Goal: Task Accomplishment & Management: Complete application form

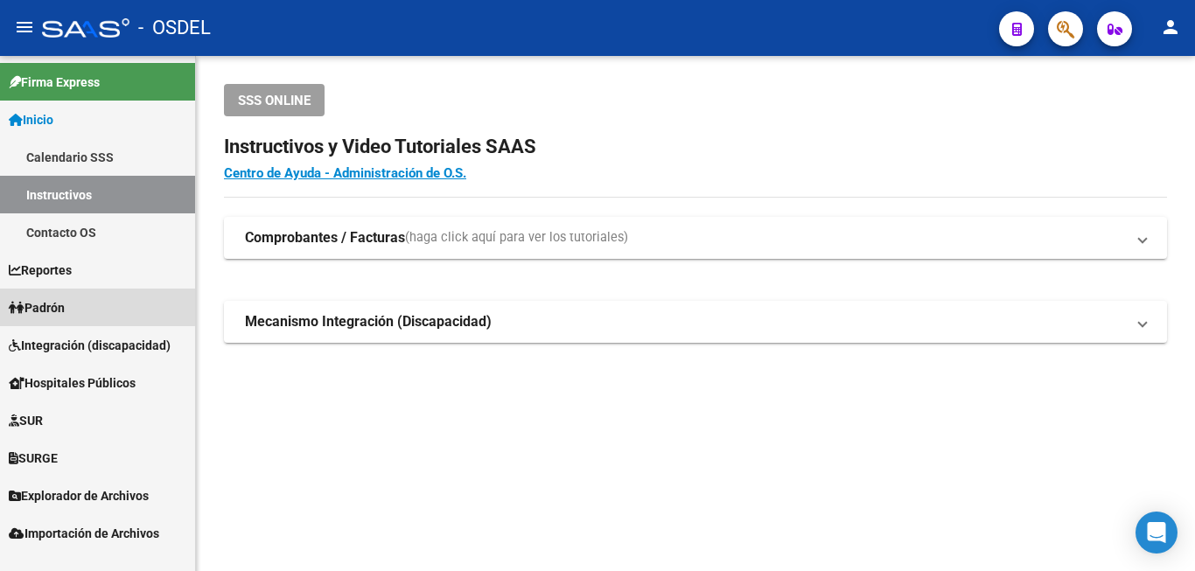
click at [90, 296] on link "Padrón" at bounding box center [97, 308] width 195 height 38
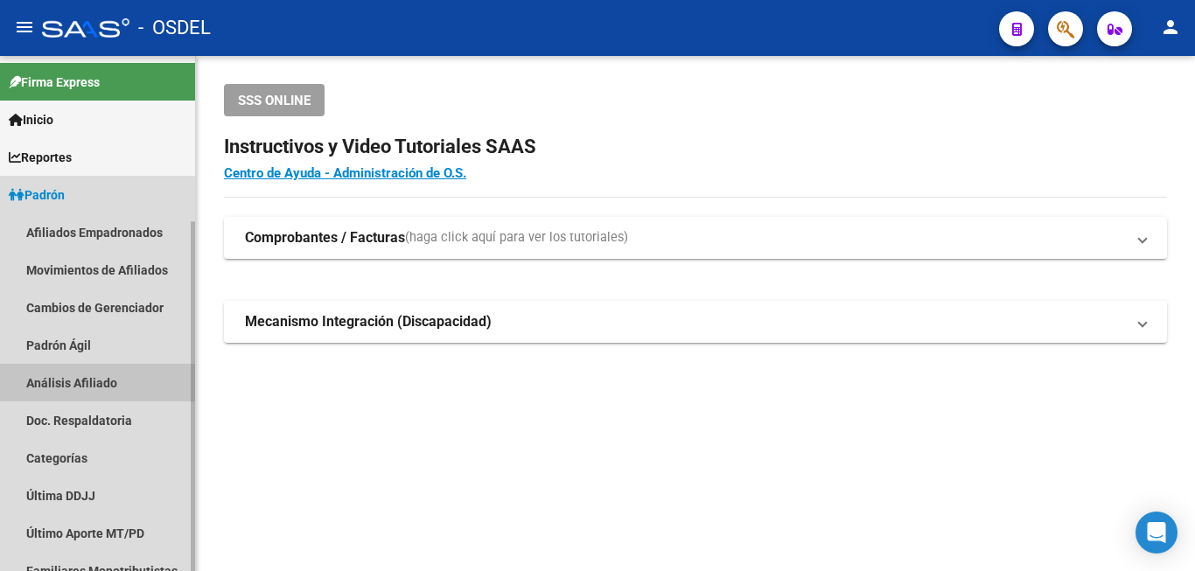
click at [98, 378] on link "Análisis Afiliado" at bounding box center [97, 383] width 195 height 38
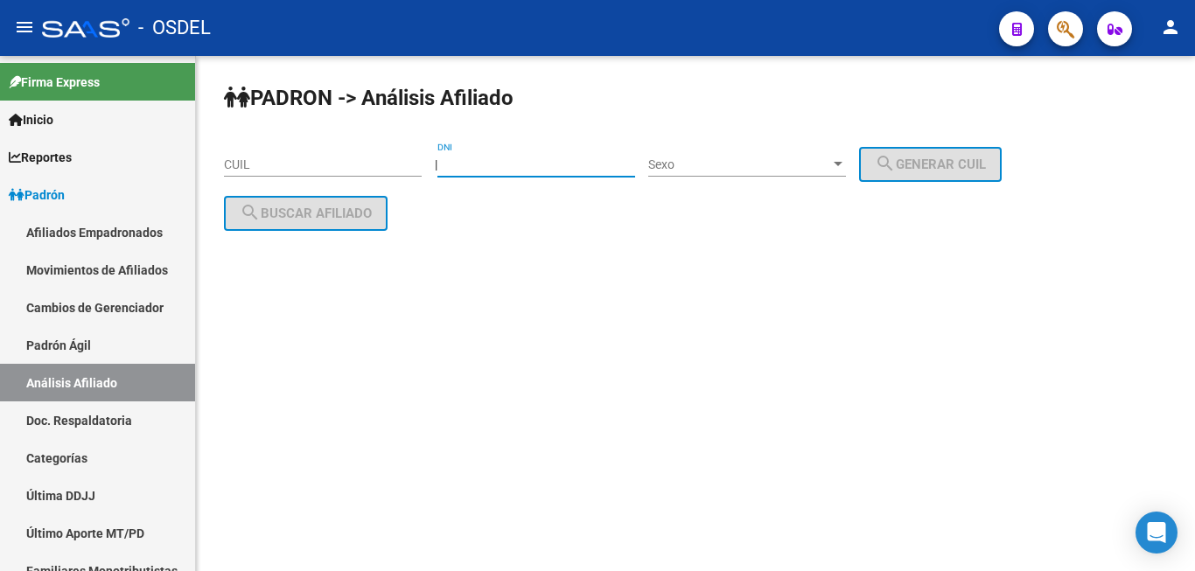
click at [498, 166] on input "DNI" at bounding box center [536, 164] width 198 height 15
type input "36178463"
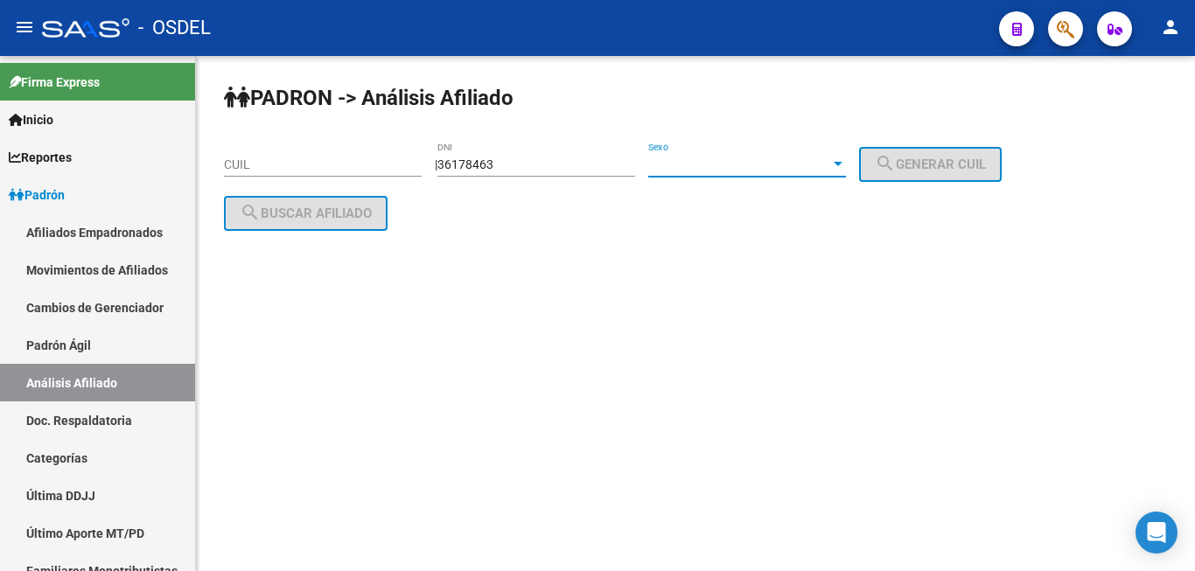
click at [722, 163] on span "Sexo" at bounding box center [739, 164] width 182 height 15
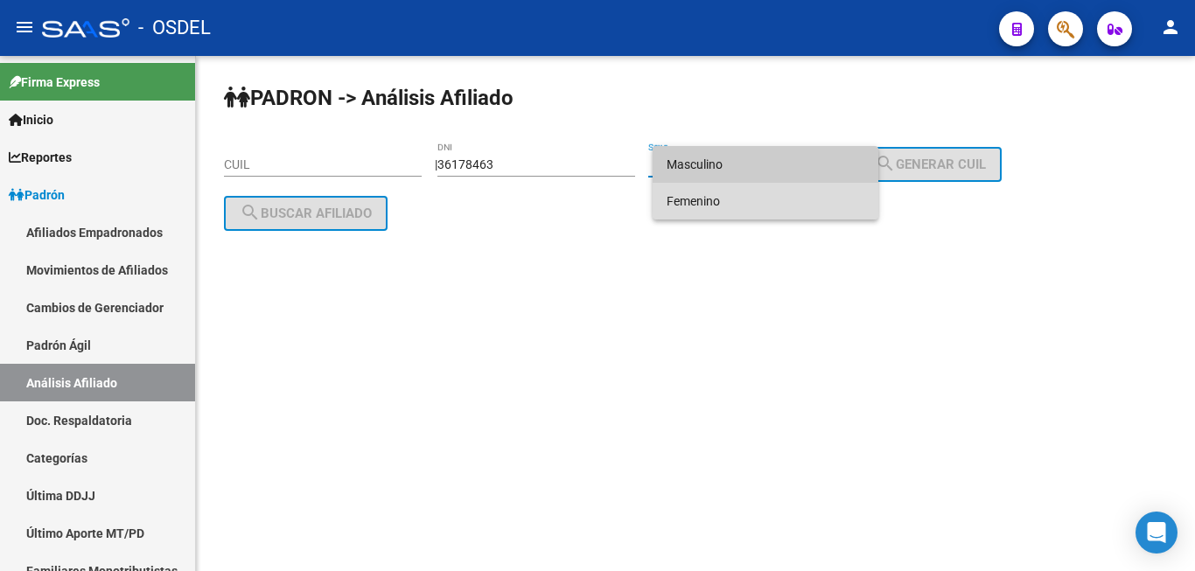
click at [737, 185] on span "Femenino" at bounding box center [765, 201] width 198 height 37
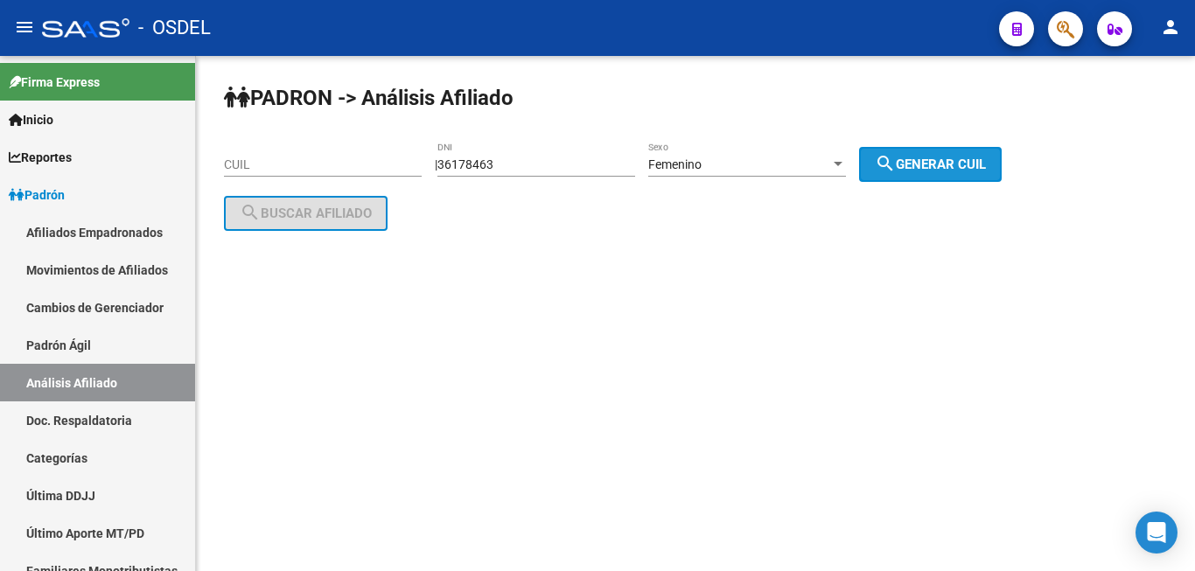
click at [941, 157] on button "search Generar CUIL" at bounding box center [930, 164] width 143 height 35
type input "23-36178463-4"
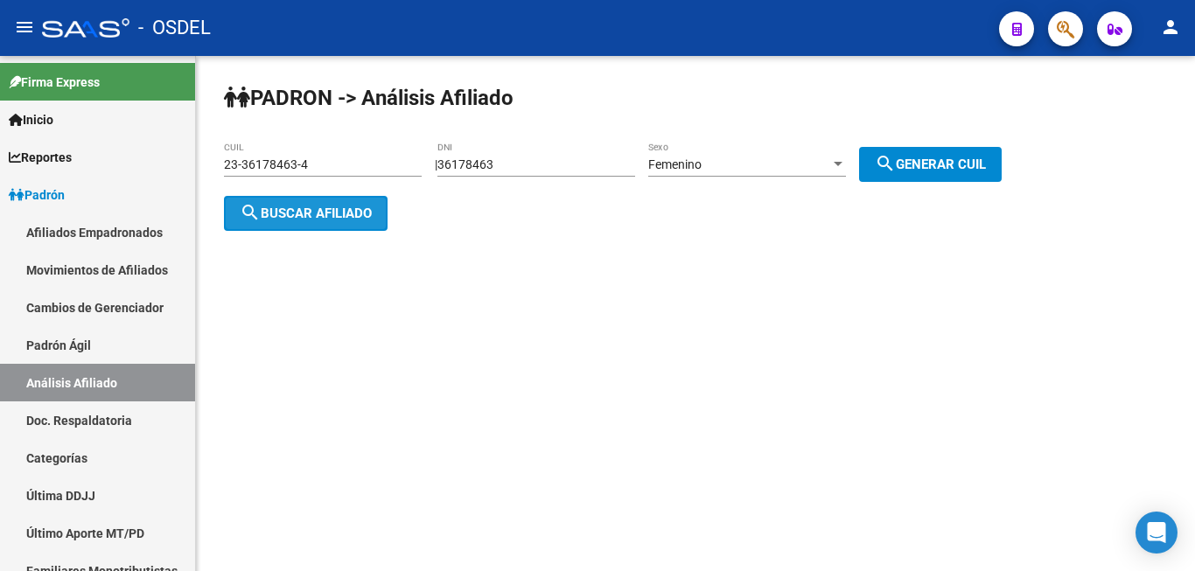
click at [324, 198] on button "search Buscar afiliado" at bounding box center [306, 213] width 164 height 35
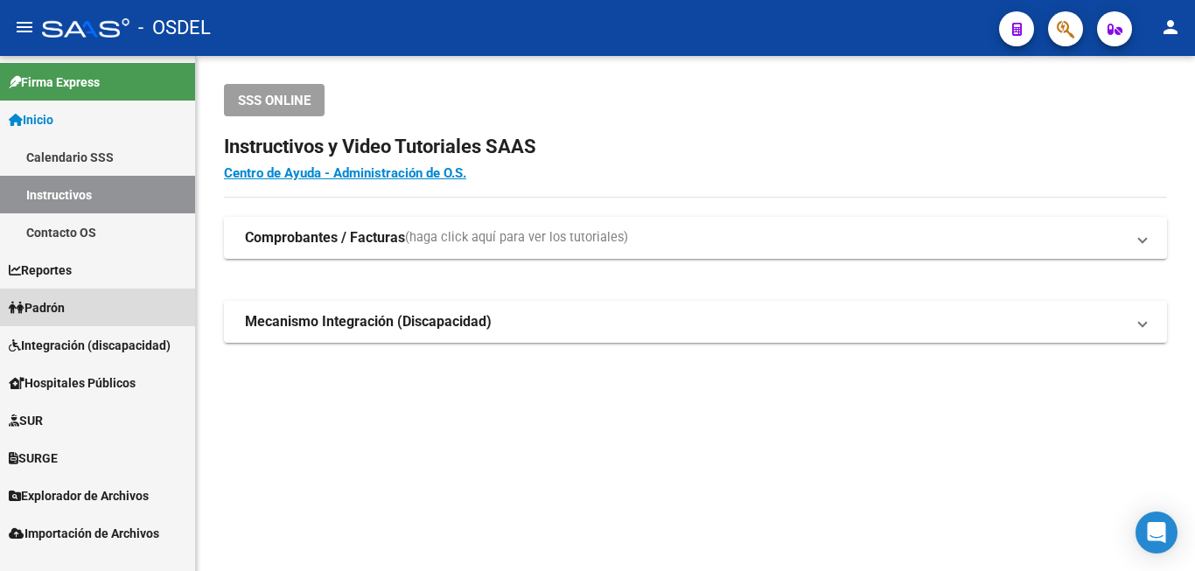
click at [65, 316] on span "Padrón" at bounding box center [37, 307] width 56 height 19
click at [46, 314] on span "Padrón" at bounding box center [37, 307] width 56 height 19
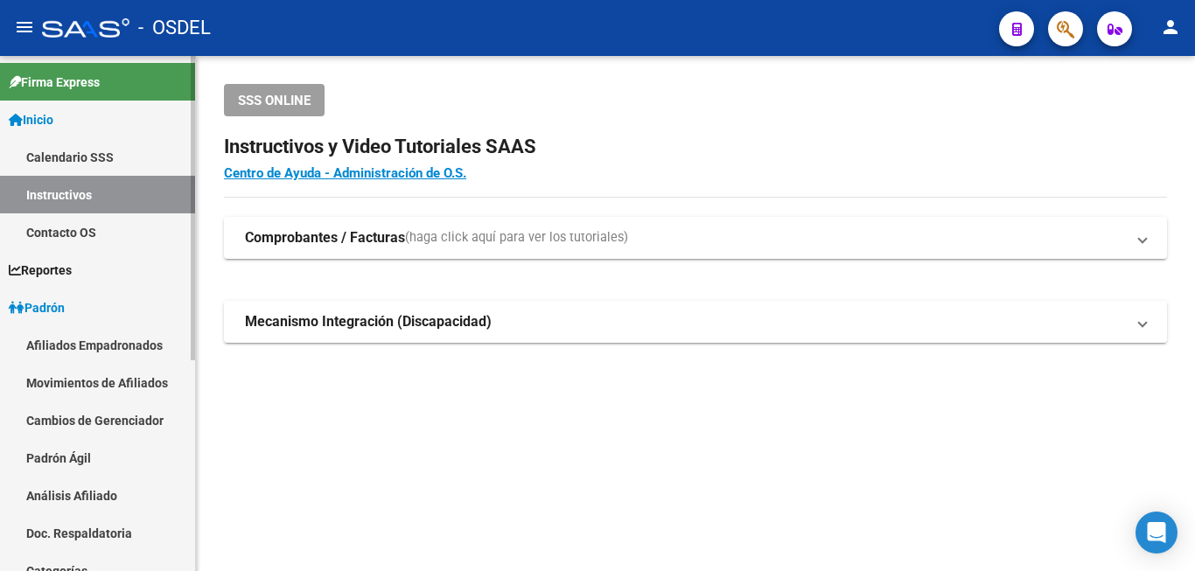
click at [88, 491] on link "Análisis Afiliado" at bounding box center [97, 496] width 195 height 38
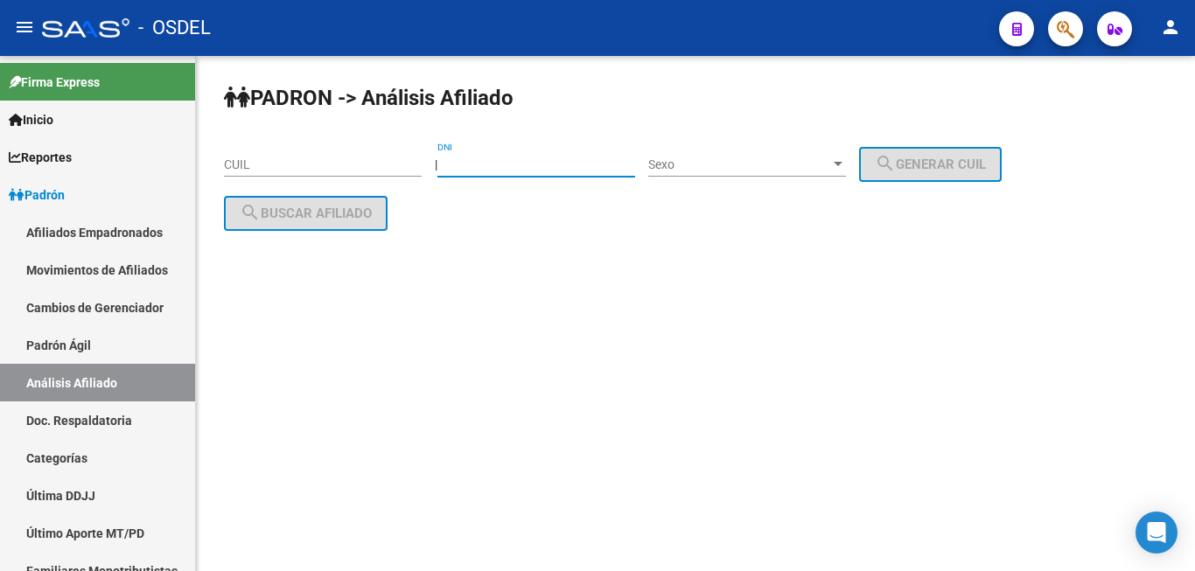
click at [512, 165] on input "DNI" at bounding box center [536, 164] width 198 height 15
click at [485, 154] on div "DNI" at bounding box center [536, 159] width 198 height 35
click at [479, 158] on div "36 DNI" at bounding box center [536, 159] width 198 height 35
type input "36178463"
click at [710, 153] on div "Sexo Sexo" at bounding box center [747, 159] width 198 height 35
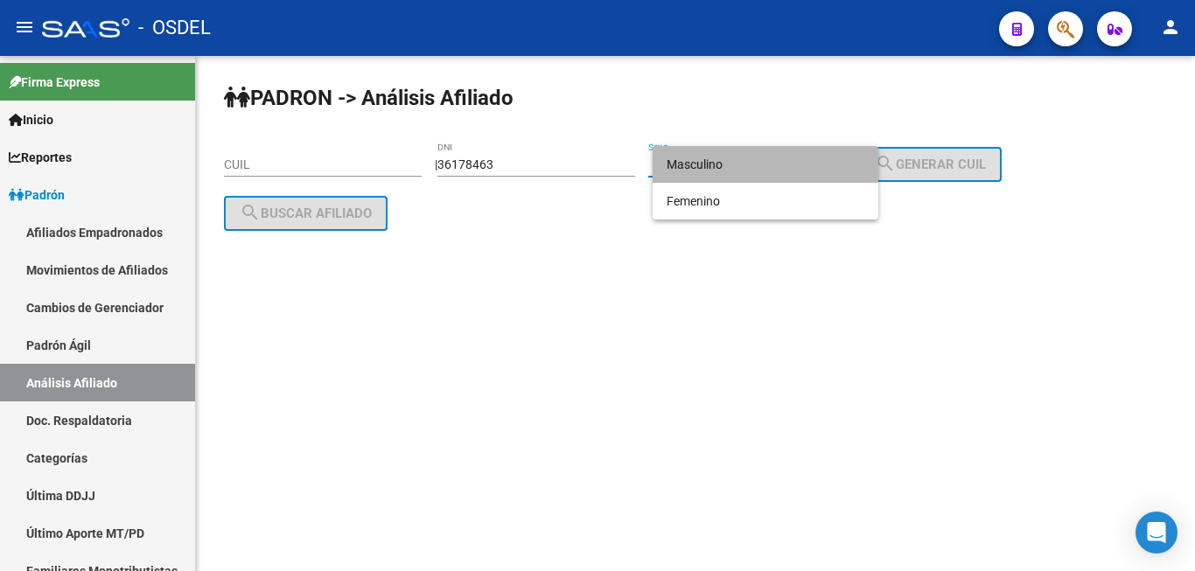
click at [700, 150] on span "Masculino" at bounding box center [765, 164] width 198 height 37
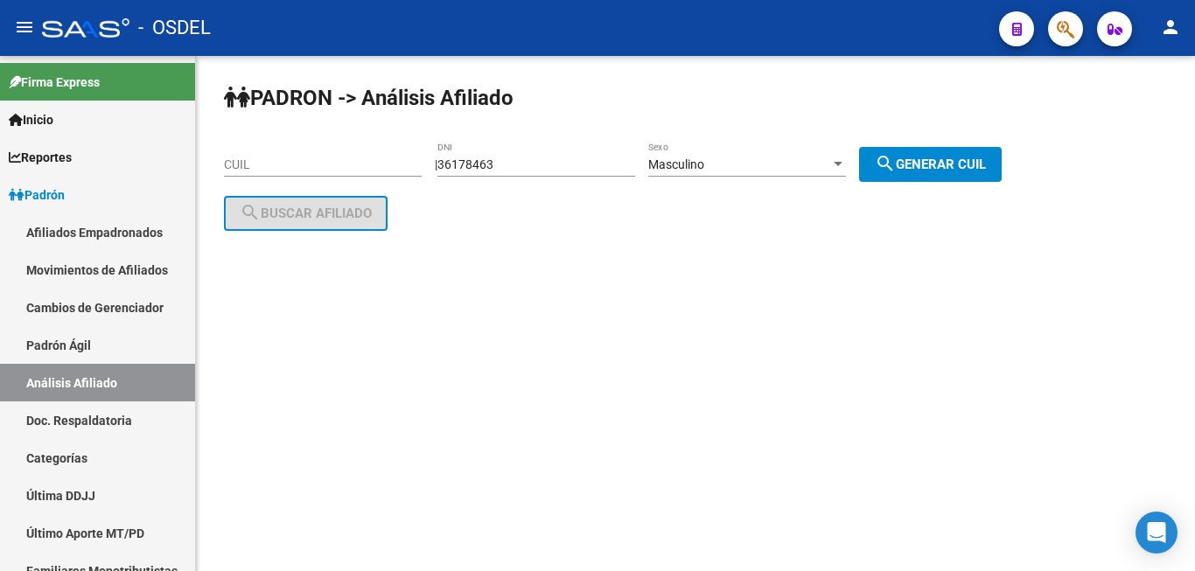
click at [974, 153] on div "PADRON -> Análisis Afiliado CUIL | 36178463 DNI Masculino Sexo search Generar C…" at bounding box center [695, 171] width 999 height 231
drag, startPoint x: 960, startPoint y: 132, endPoint x: 953, endPoint y: 150, distance: 18.8
click at [953, 150] on div "PADRON -> Análisis Afiliado CUIL | 36178463 DNI Masculino Sexo search Generar C…" at bounding box center [695, 171] width 999 height 231
click at [982, 164] on span "search Generar CUIL" at bounding box center [930, 165] width 111 height 16
type input "20-36178463-5"
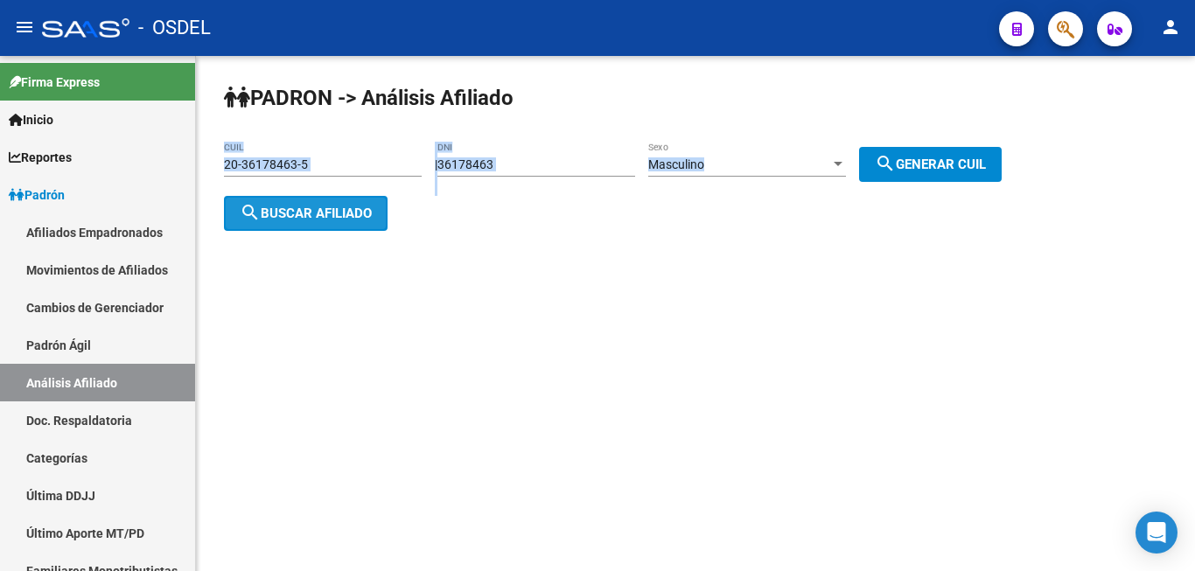
click at [273, 217] on span "search Buscar afiliado" at bounding box center [306, 214] width 132 height 16
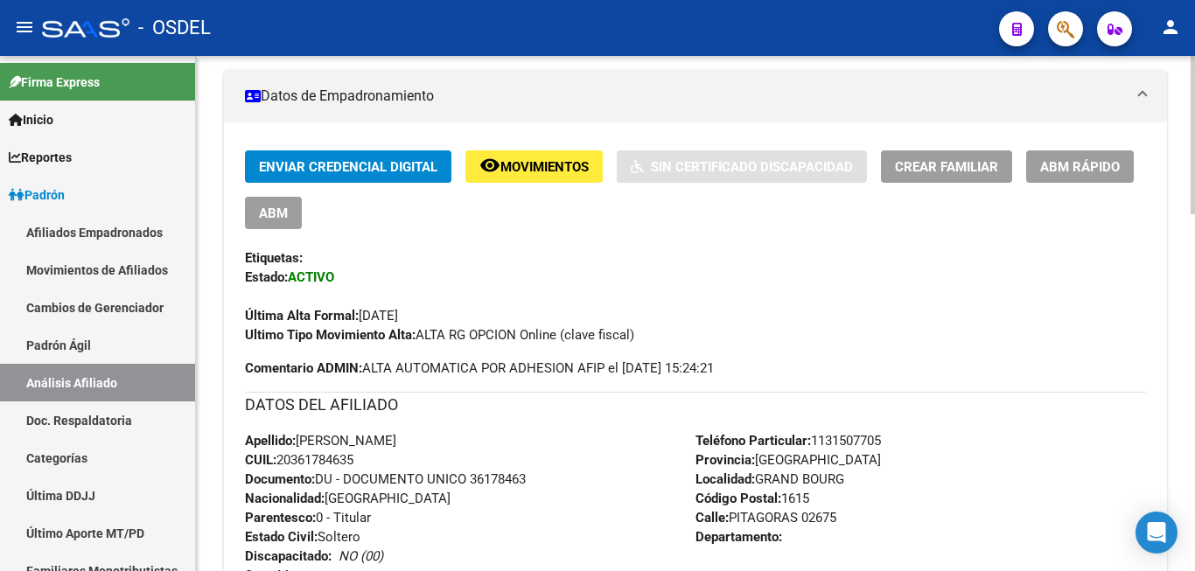
scroll to position [357, 0]
